Goal: Information Seeking & Learning: Learn about a topic

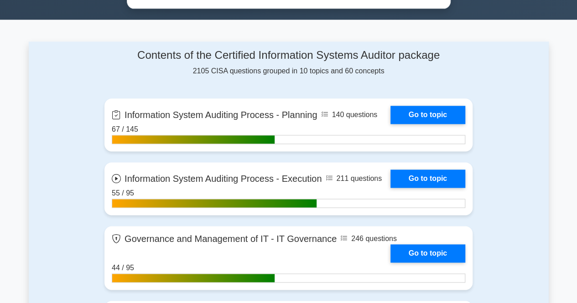
scroll to position [552, 0]
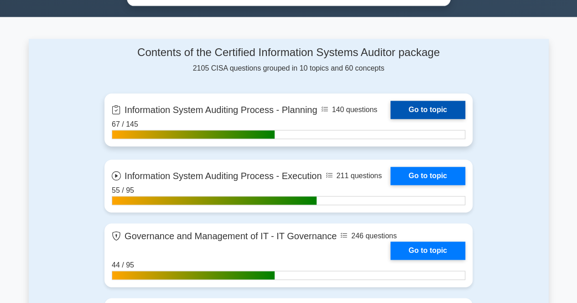
click at [426, 105] on link "Go to topic" at bounding box center [428, 110] width 75 height 18
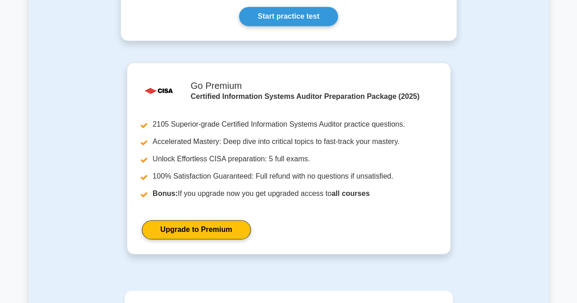
scroll to position [755, 0]
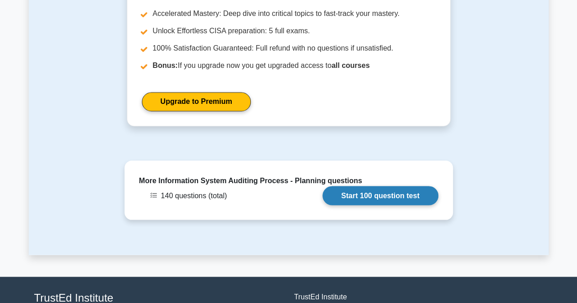
click at [352, 186] on link "Start 100 question test" at bounding box center [381, 195] width 116 height 19
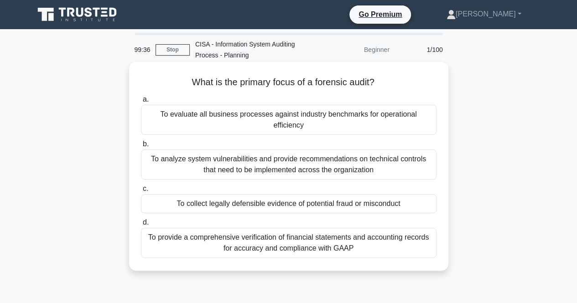
click at [290, 157] on div "To analyze system vulnerabilities and provide recommendations on technical cont…" at bounding box center [289, 165] width 296 height 30
click at [141, 147] on input "b. To analyze system vulnerabilities and provide recommendations on technical c…" at bounding box center [141, 144] width 0 height 6
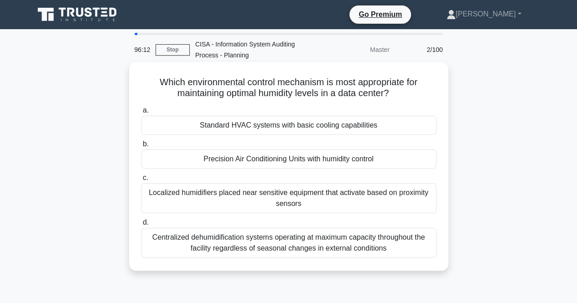
click at [269, 128] on div "Standard HVAC systems with basic cooling capabilities" at bounding box center [289, 125] width 296 height 19
click at [141, 114] on input "a. Standard HVAC systems with basic cooling capabilities" at bounding box center [141, 111] width 0 height 6
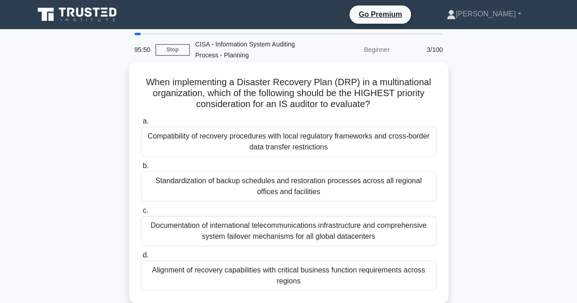
drag, startPoint x: 145, startPoint y: 82, endPoint x: 386, endPoint y: 101, distance: 241.7
click at [386, 101] on h5 "When implementing a Disaster Recovery Plan (DRP) in a multinational organizatio…" at bounding box center [289, 94] width 298 height 34
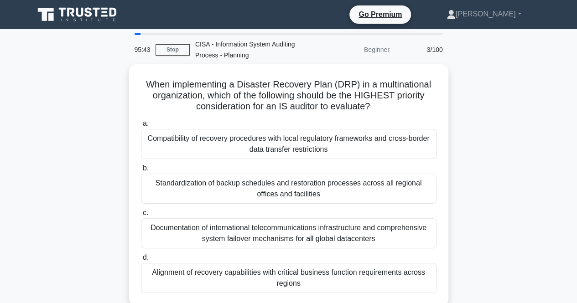
click at [470, 111] on div "When implementing a Disaster Recovery Plan (DRP) in a multinational organizatio…" at bounding box center [289, 190] width 520 height 253
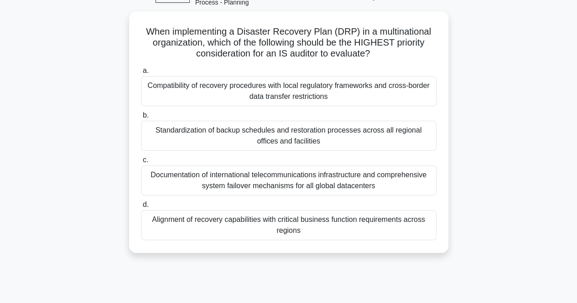
scroll to position [54, 0]
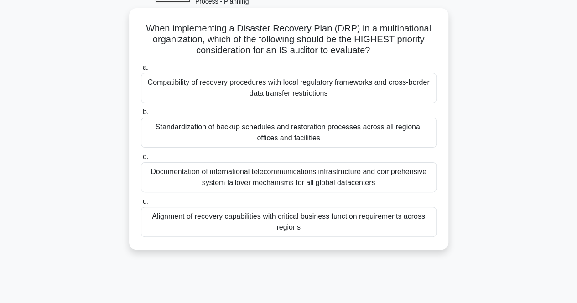
drag, startPoint x: 145, startPoint y: 28, endPoint x: 409, endPoint y: 56, distance: 265.7
click at [409, 56] on h5 "When implementing a Disaster Recovery Plan (DRP) in a multinational organizatio…" at bounding box center [289, 40] width 298 height 34
click at [424, 61] on div "a. Compatibility of recovery procedures with local regulatory frameworks and cr…" at bounding box center [289, 149] width 307 height 179
click at [224, 220] on div "Alignment of recovery capabilities with critical business function requirements…" at bounding box center [289, 222] width 296 height 30
click at [141, 205] on input "d. Alignment of recovery capabilities with critical business function requireme…" at bounding box center [141, 202] width 0 height 6
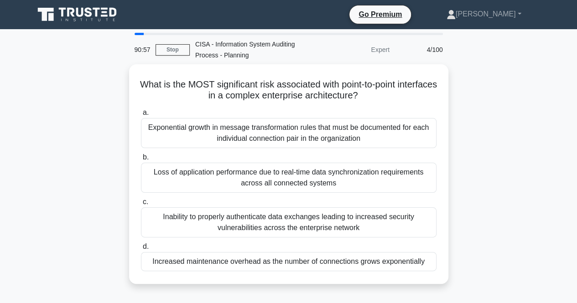
scroll to position [0, 0]
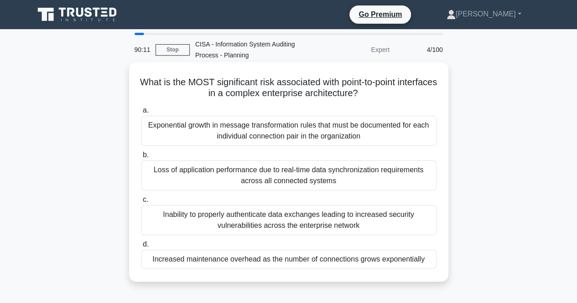
click at [241, 218] on div "Inability to properly authenticate data exchanges leading to increased security…" at bounding box center [289, 220] width 296 height 30
click at [141, 203] on input "c. Inability to properly authenticate data exchanges leading to increased secur…" at bounding box center [141, 200] width 0 height 6
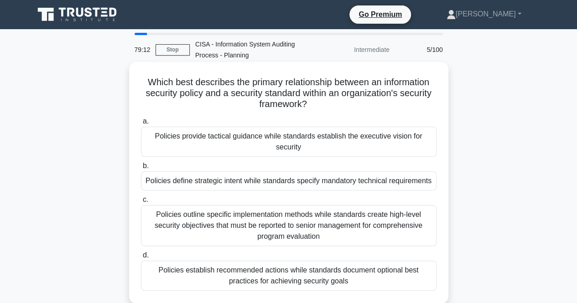
click at [217, 139] on div "Policies provide tactical guidance while standards establish the executive visi…" at bounding box center [289, 142] width 296 height 30
click at [141, 125] on input "a. Policies provide tactical guidance while standards establish the executive v…" at bounding box center [141, 122] width 0 height 6
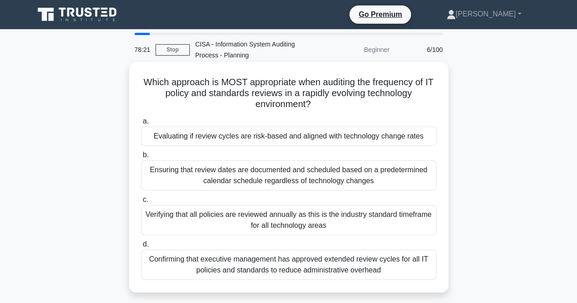
click at [272, 265] on div "Confirming that executive management has approved extended review cycles for al…" at bounding box center [289, 265] width 296 height 30
click at [141, 248] on input "d. Confirming that executive management has approved extended review cycles for…" at bounding box center [141, 245] width 0 height 6
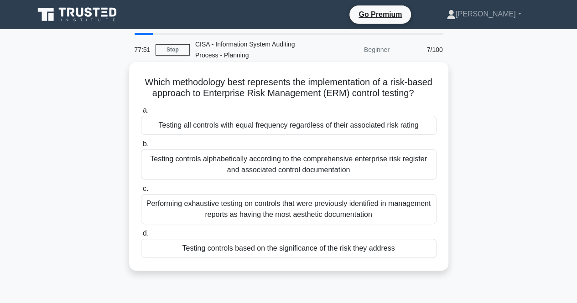
click at [225, 248] on div "Testing controls based on the significance of the risk they address" at bounding box center [289, 248] width 296 height 19
click at [141, 237] on input "d. Testing controls based on the significance of the risk they address" at bounding box center [141, 234] width 0 height 6
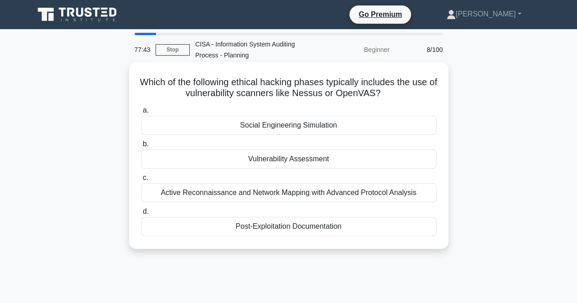
click at [287, 128] on div "Social Engineering Simulation" at bounding box center [289, 125] width 296 height 19
click at [141, 114] on input "a. Social Engineering Simulation" at bounding box center [141, 111] width 0 height 6
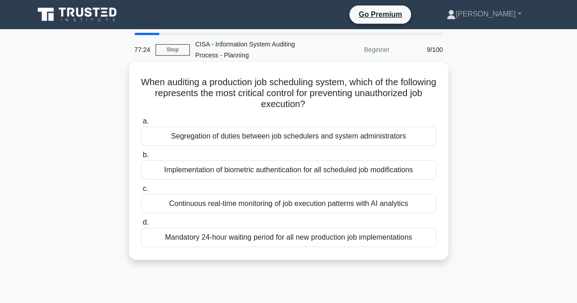
click at [235, 137] on div "Segregation of duties between job schedulers and system administrators" at bounding box center [289, 136] width 296 height 19
click at [141, 125] on input "a. Segregation of duties between job schedulers and system administrators" at bounding box center [141, 122] width 0 height 6
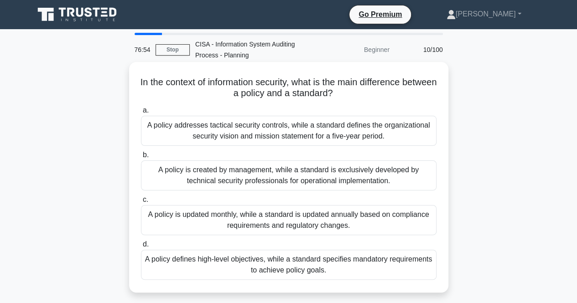
click at [250, 265] on div "A policy defines high-level objectives, while a standard specifies mandatory re…" at bounding box center [289, 265] width 296 height 30
click at [141, 248] on input "d. A policy defines high-level objectives, while a standard specifies mandatory…" at bounding box center [141, 245] width 0 height 6
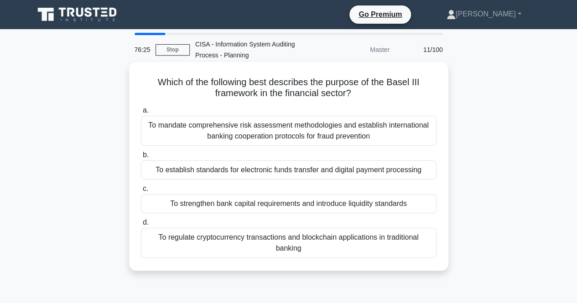
click at [228, 171] on div "To establish standards for electronic funds transfer and digital payment proces…" at bounding box center [289, 170] width 296 height 19
click at [141, 158] on input "b. To establish standards for electronic funds transfer and digital payment pro…" at bounding box center [141, 155] width 0 height 6
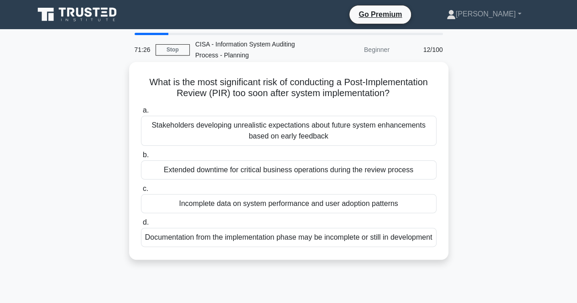
click at [203, 205] on div "Incomplete data on system performance and user adoption patterns" at bounding box center [289, 203] width 296 height 19
click at [141, 192] on input "c. Incomplete data on system performance and user adoption patterns" at bounding box center [141, 189] width 0 height 6
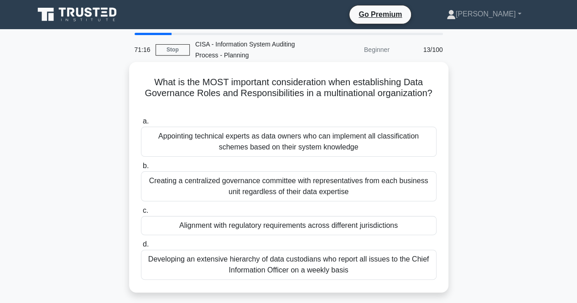
click at [241, 225] on div "Alignment with regulatory requirements across different jurisdictions" at bounding box center [289, 225] width 296 height 19
click at [141, 214] on input "c. Alignment with regulatory requirements across different jurisdictions" at bounding box center [141, 211] width 0 height 6
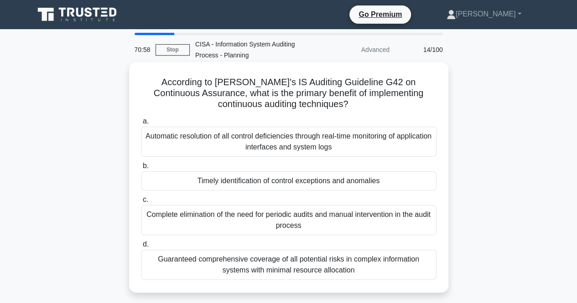
click at [238, 183] on div "Timely identification of control exceptions and anomalies" at bounding box center [289, 181] width 296 height 19
click at [141, 169] on input "b. Timely identification of control exceptions and anomalies" at bounding box center [141, 166] width 0 height 6
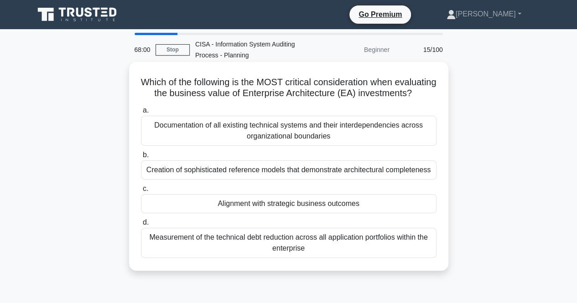
click at [304, 124] on label "a. Documentation of all existing technical systems and their interdependencies …" at bounding box center [289, 125] width 296 height 41
click at [141, 114] on input "a. Documentation of all existing technical systems and their interdependencies …" at bounding box center [141, 111] width 0 height 6
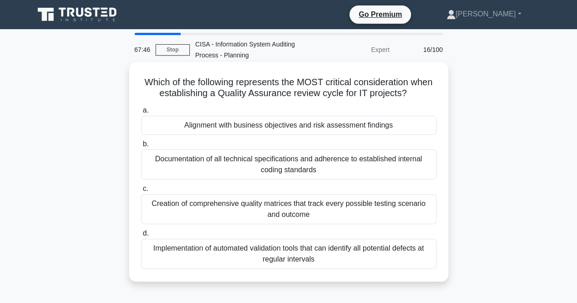
click at [240, 128] on div "Alignment with business objectives and risk assessment findings" at bounding box center [289, 125] width 296 height 19
click at [141, 114] on input "a. Alignment with business objectives and risk assessment findings" at bounding box center [141, 111] width 0 height 6
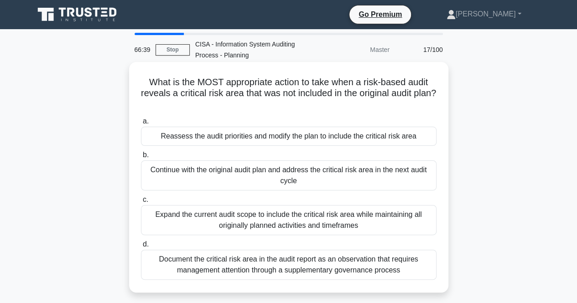
click at [264, 220] on div "Expand the current audit scope to include the critical risk area while maintain…" at bounding box center [289, 220] width 296 height 30
click at [141, 203] on input "c. Expand the current audit scope to include the critical risk area while maint…" at bounding box center [141, 200] width 0 height 6
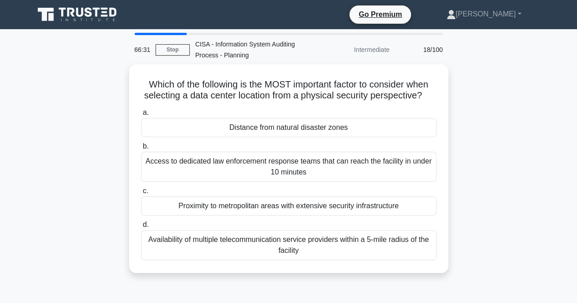
click at [264, 220] on label "d. Availability of multiple telecommunication service providers within a 5-mile…" at bounding box center [289, 239] width 296 height 41
click at [141, 222] on input "d. Availability of multiple telecommunication service providers within a 5-mile…" at bounding box center [141, 225] width 0 height 6
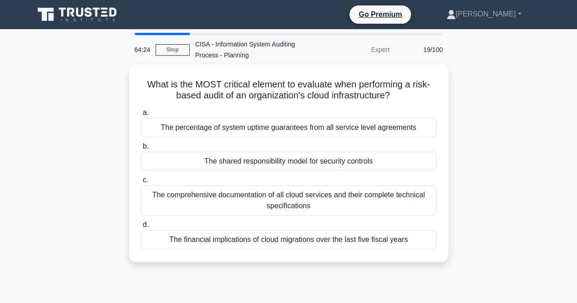
click at [264, 220] on label "d. The financial implications of cloud migrations over the last five fiscal yea…" at bounding box center [289, 234] width 296 height 30
click at [141, 222] on input "d. The financial implications of cloud migrations over the last five fiscal yea…" at bounding box center [141, 225] width 0 height 6
